Goal: Task Accomplishment & Management: Use online tool/utility

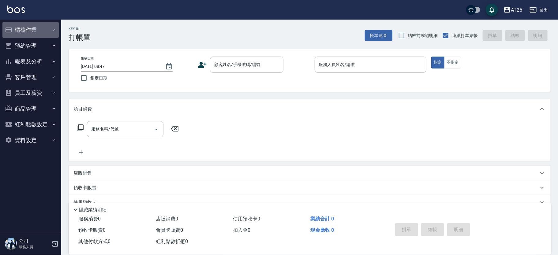
click at [33, 30] on button "櫃檯作業" at bounding box center [30, 30] width 56 height 16
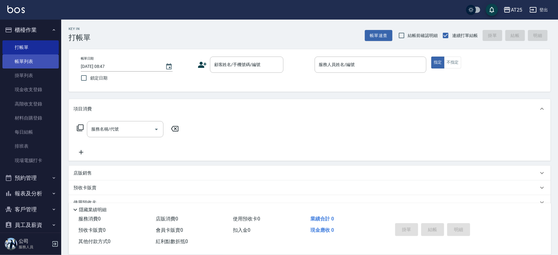
click at [42, 65] on link "帳單列表" at bounding box center [30, 61] width 56 height 14
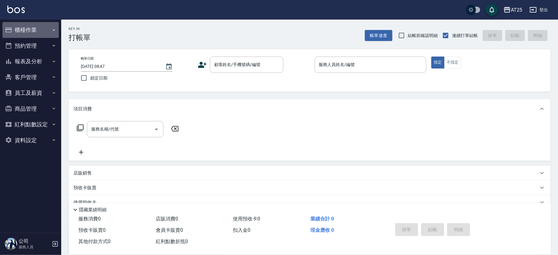
click at [43, 29] on button "櫃檯作業" at bounding box center [30, 30] width 56 height 16
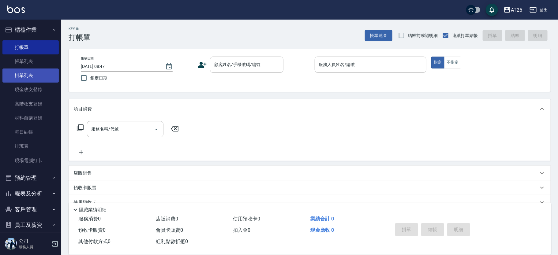
drag, startPoint x: 34, startPoint y: 116, endPoint x: 45, endPoint y: 77, distance: 41.0
click at [34, 117] on link "材料自購登錄" at bounding box center [30, 118] width 56 height 14
